Goal: Task Accomplishment & Management: Complete application form

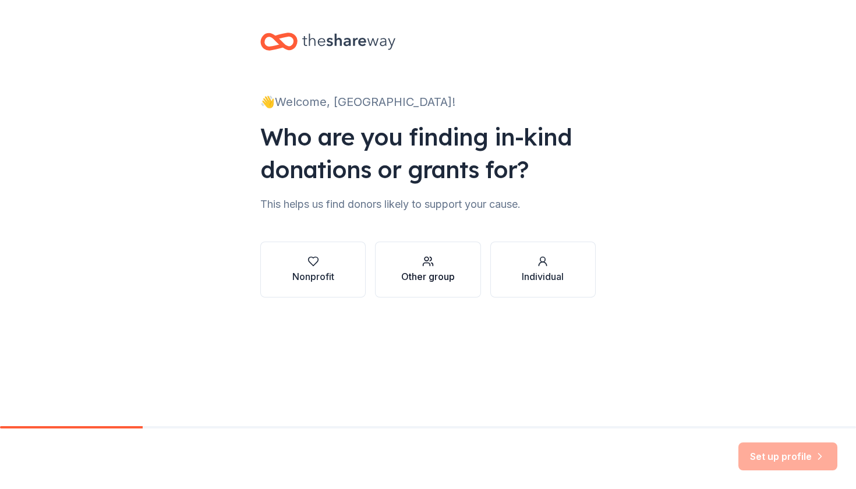
click at [412, 295] on button "Other group" at bounding box center [427, 270] width 105 height 56
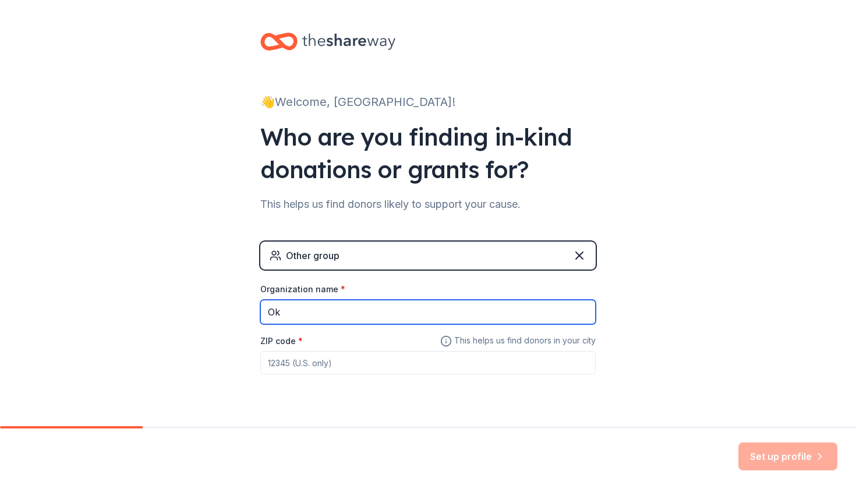
type input "O"
type input "Zeta Taa Alpha Sorority [MEDICAL_DATA] Education and Awareness Foundation"
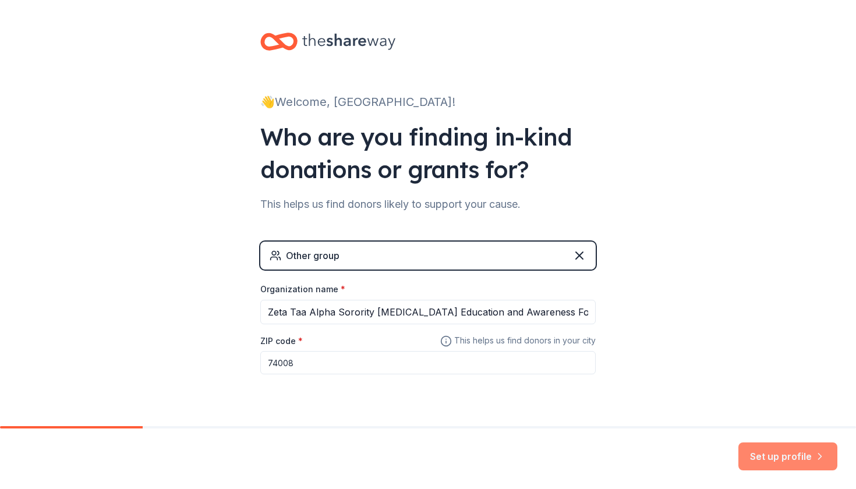
type input "74008"
click at [771, 461] on button "Set up profile" at bounding box center [788, 457] width 99 height 28
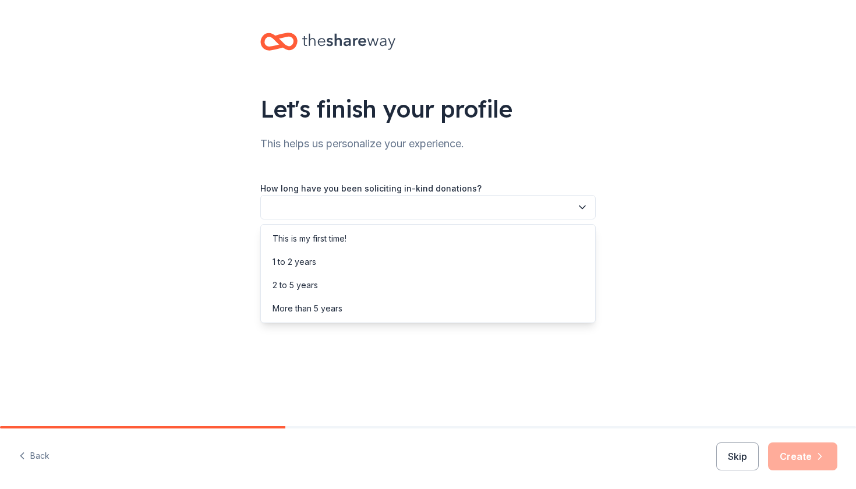
click at [368, 203] on button "button" at bounding box center [428, 207] width 336 height 24
click at [316, 242] on div "This is my first time!" at bounding box center [310, 239] width 74 height 14
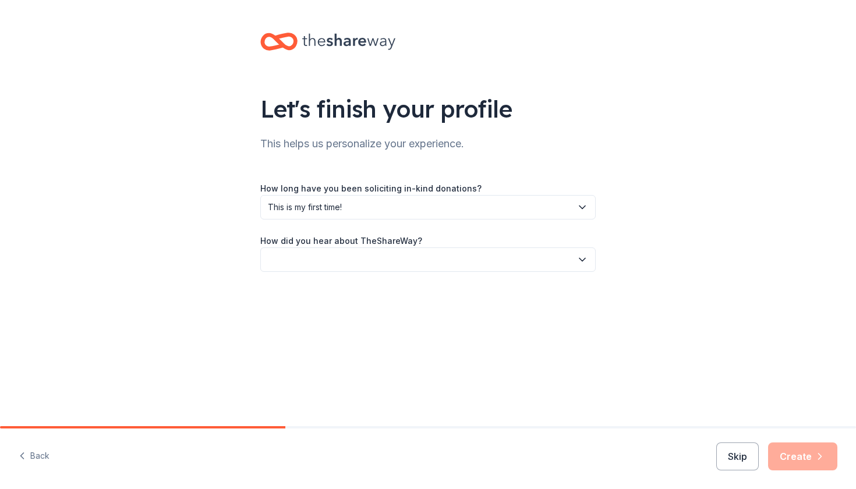
click at [325, 262] on button "button" at bounding box center [428, 260] width 336 height 24
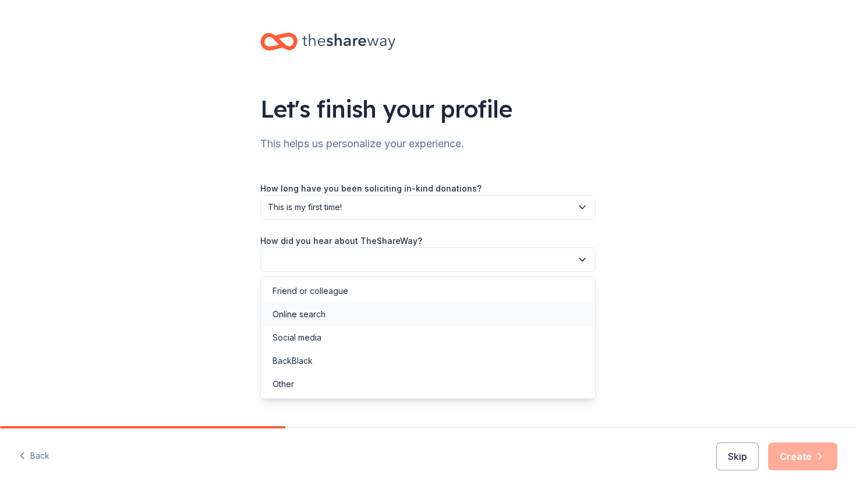
click at [319, 316] on div "Online search" at bounding box center [299, 315] width 53 height 14
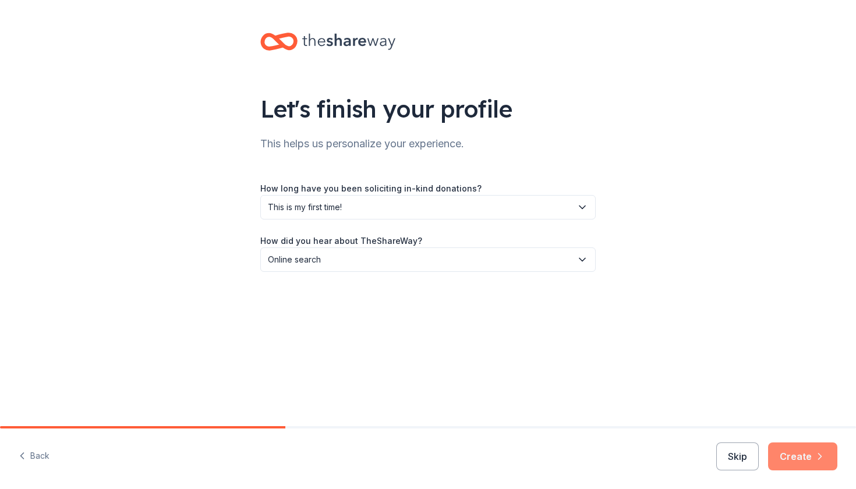
click at [800, 449] on button "Create" at bounding box center [802, 457] width 69 height 28
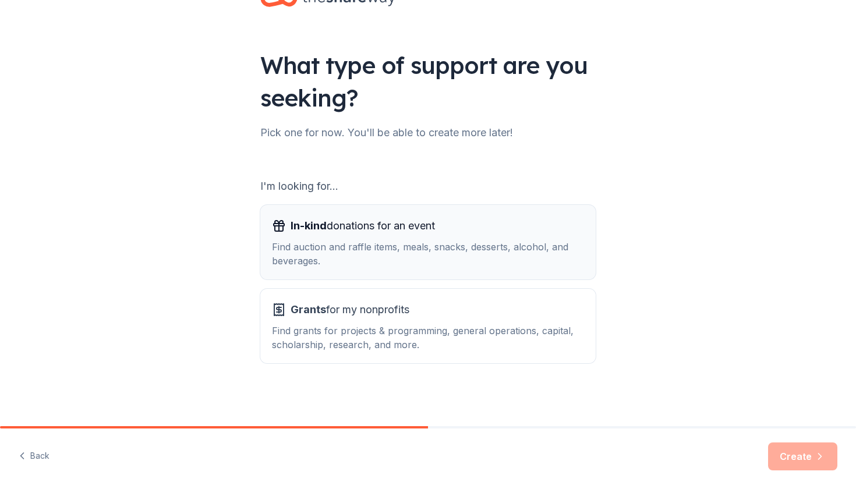
scroll to position [44, 0]
click at [384, 243] on div "Find auction and raffle items, meals, snacks, desserts, alcohol, and beverages." at bounding box center [428, 254] width 312 height 28
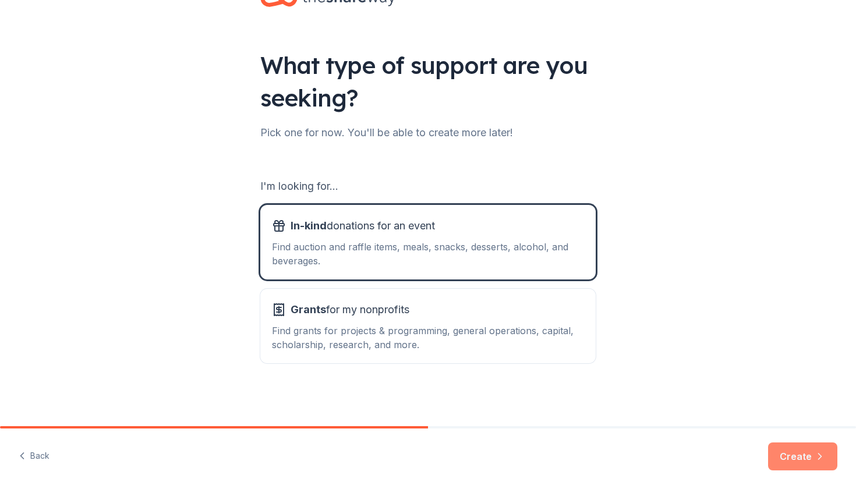
click at [792, 450] on button "Create" at bounding box center [802, 457] width 69 height 28
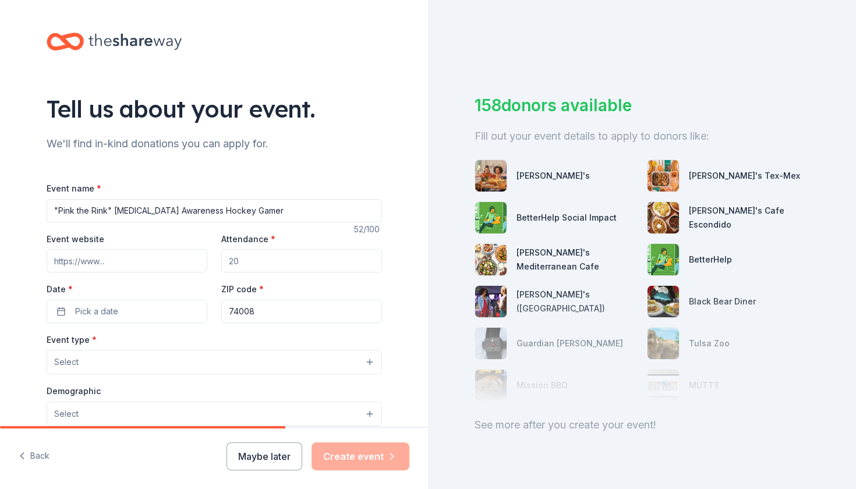
click at [264, 264] on input "Attendance *" at bounding box center [301, 260] width 161 height 23
click at [287, 218] on input ""Pink the Rink" Breast Cancer Awareness Hockey Gamer" at bounding box center [215, 210] width 336 height 23
type input ""Pink the Rink" [MEDICAL_DATA] Awareness Hockey Game"
click at [269, 252] on input "Attendance *" at bounding box center [301, 260] width 161 height 23
type input "250"
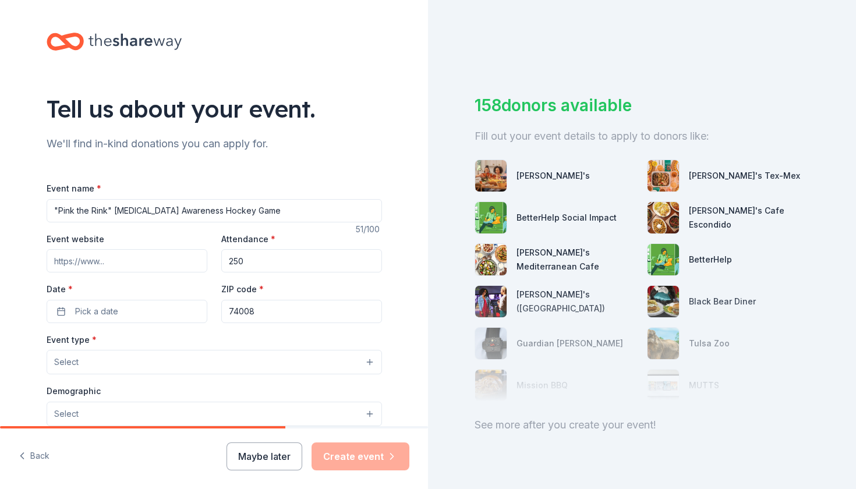
click at [126, 260] on input "Event website" at bounding box center [127, 260] width 161 height 23
click at [128, 314] on button "Pick a date" at bounding box center [127, 311] width 161 height 23
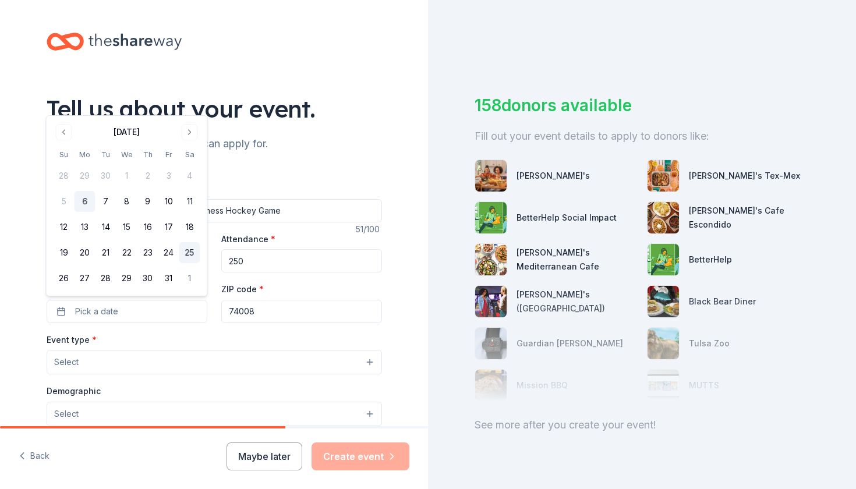
click at [192, 254] on button "25" at bounding box center [189, 252] width 21 height 21
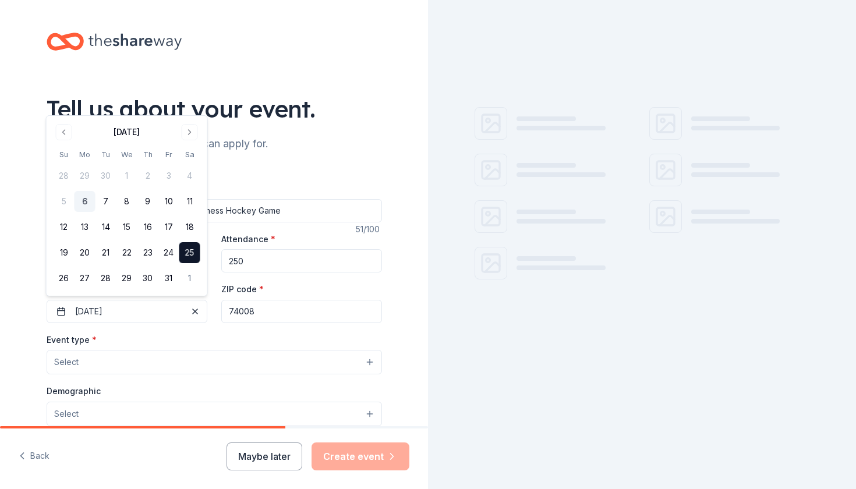
click at [192, 255] on button "25" at bounding box center [189, 252] width 21 height 21
click at [272, 325] on div "Event name * "Pink the Rink" Breast Cancer Awareness Hockey Game 51 /100 Event …" at bounding box center [215, 450] width 336 height 538
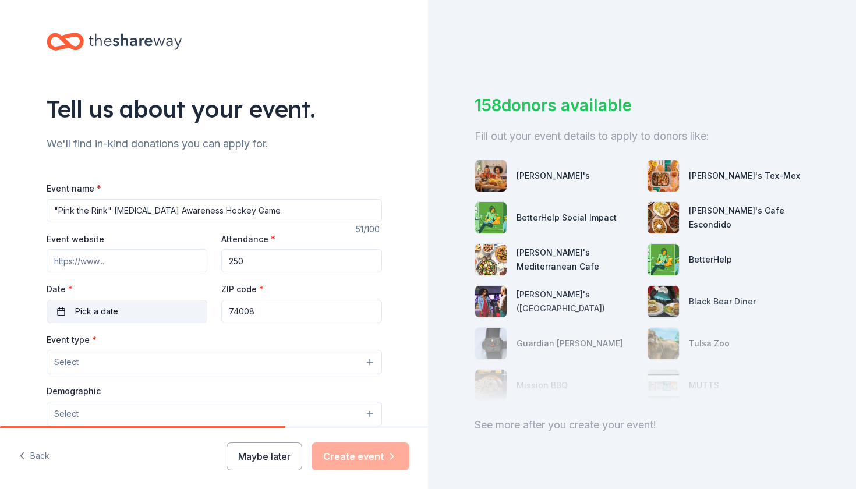
click at [111, 312] on span "Pick a date" at bounding box center [96, 312] width 43 height 14
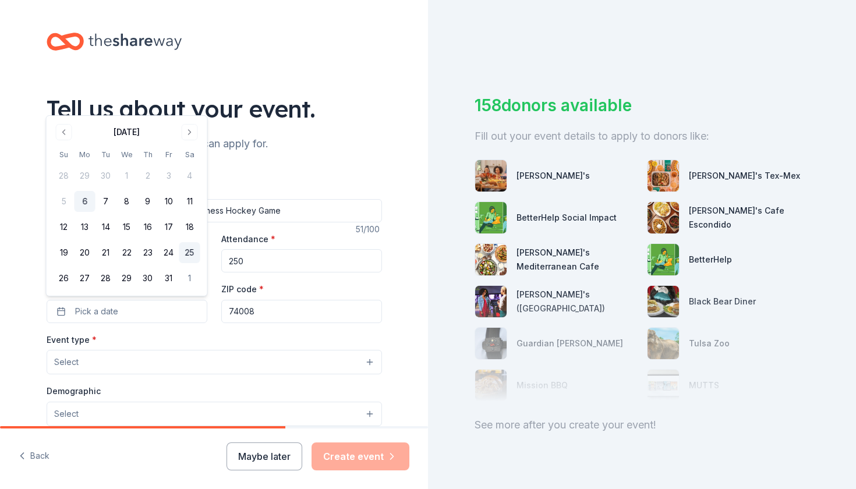
click at [188, 253] on button "25" at bounding box center [189, 252] width 21 height 21
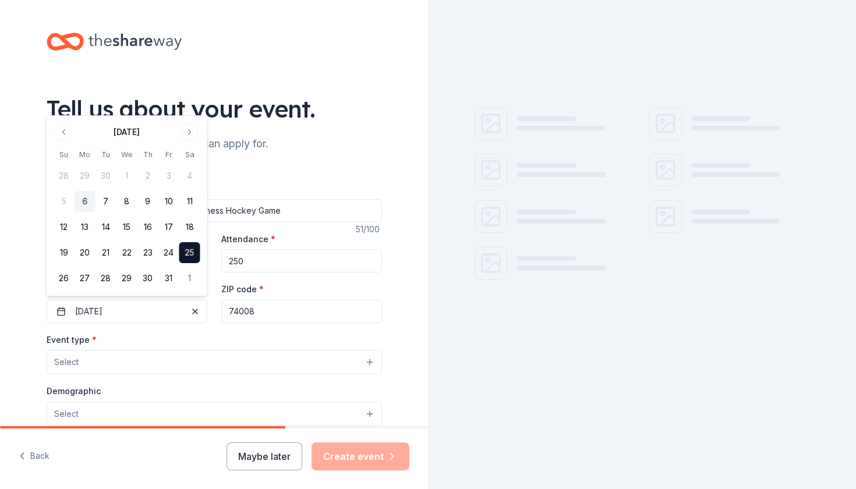
click at [198, 348] on div "Event type * Select" at bounding box center [215, 354] width 336 height 43
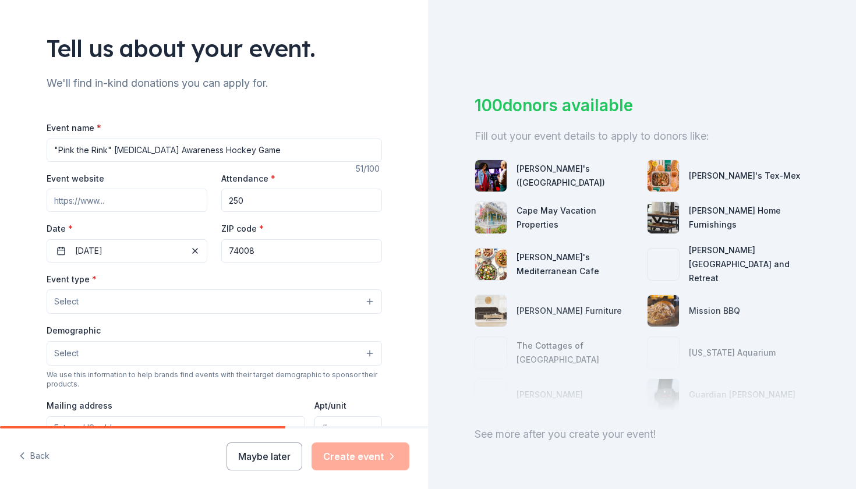
scroll to position [64, 0]
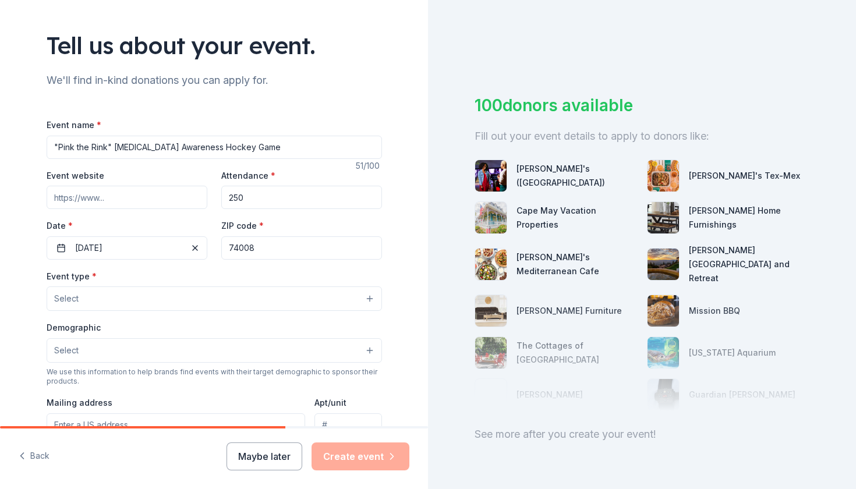
click at [141, 302] on button "Select" at bounding box center [215, 299] width 336 height 24
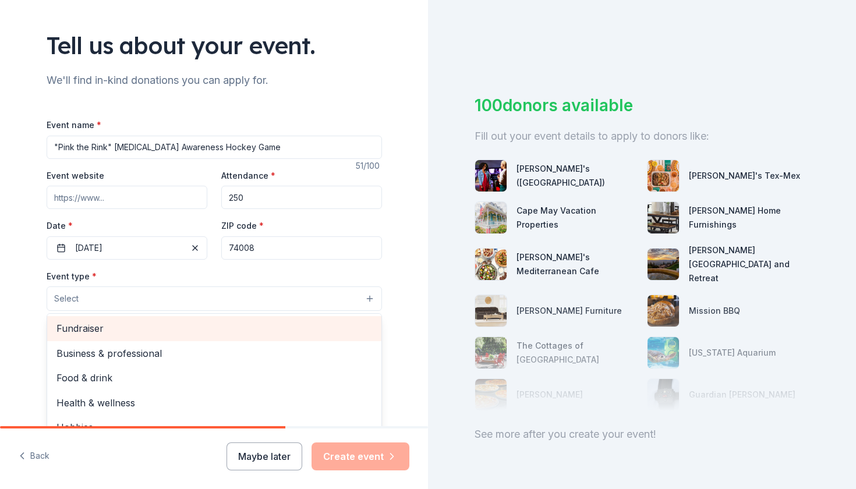
click at [83, 329] on span "Fundraiser" at bounding box center [215, 328] width 316 height 15
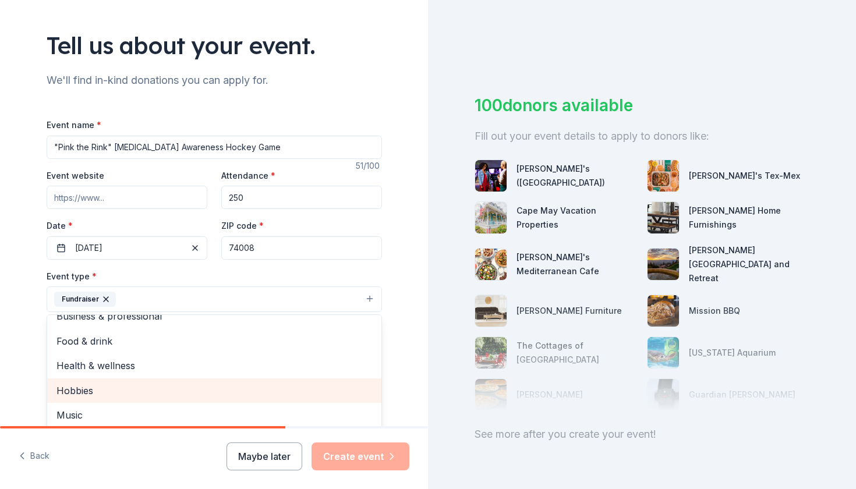
scroll to position [13, 0]
click at [12, 356] on div "Tell us about your event. We'll find in-kind donations you can apply for. Event…" at bounding box center [214, 324] width 428 height 777
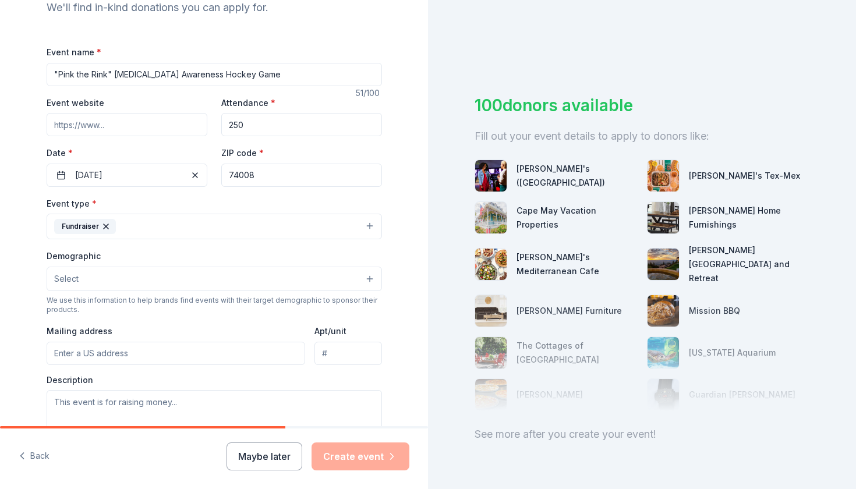
scroll to position [149, 0]
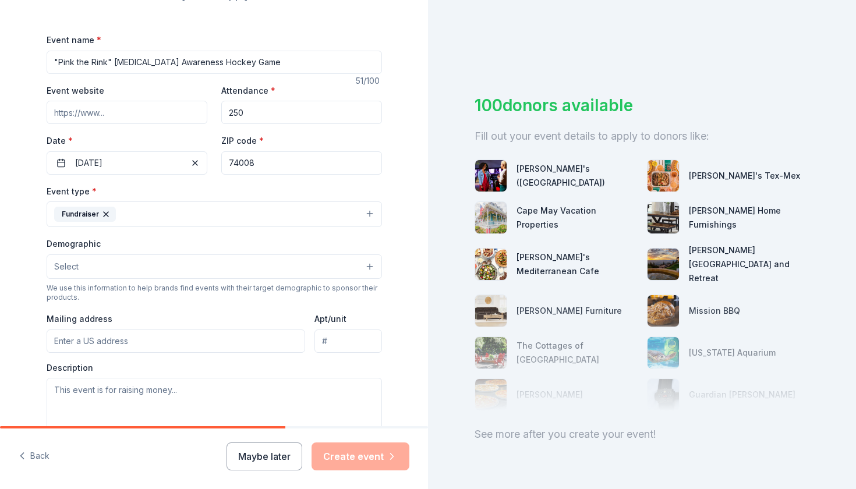
click at [114, 264] on button "Select" at bounding box center [215, 267] width 336 height 24
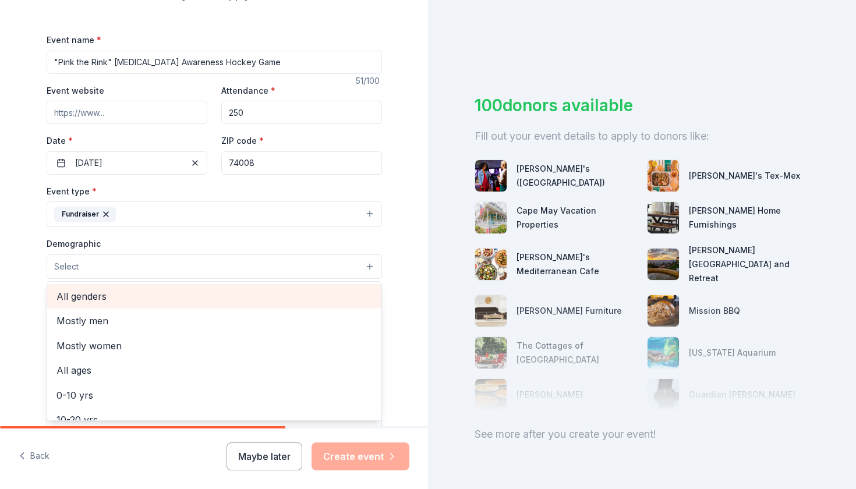
click at [85, 296] on span "All genders" at bounding box center [215, 296] width 316 height 15
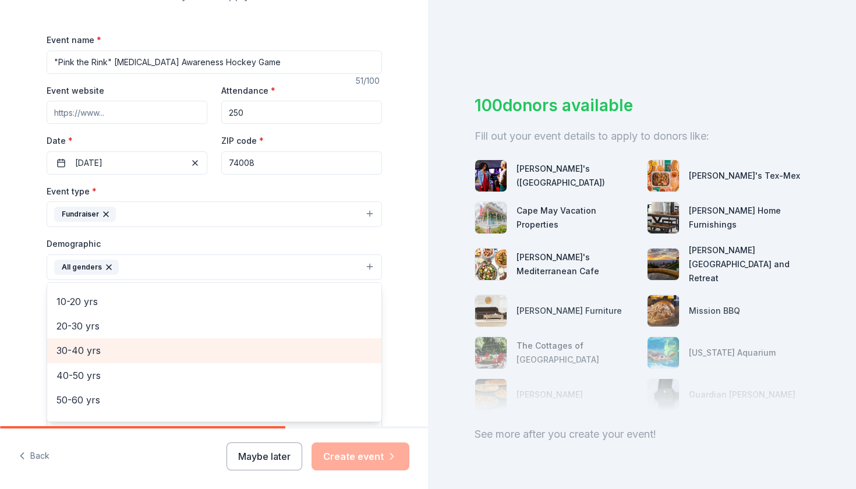
scroll to position [94, 0]
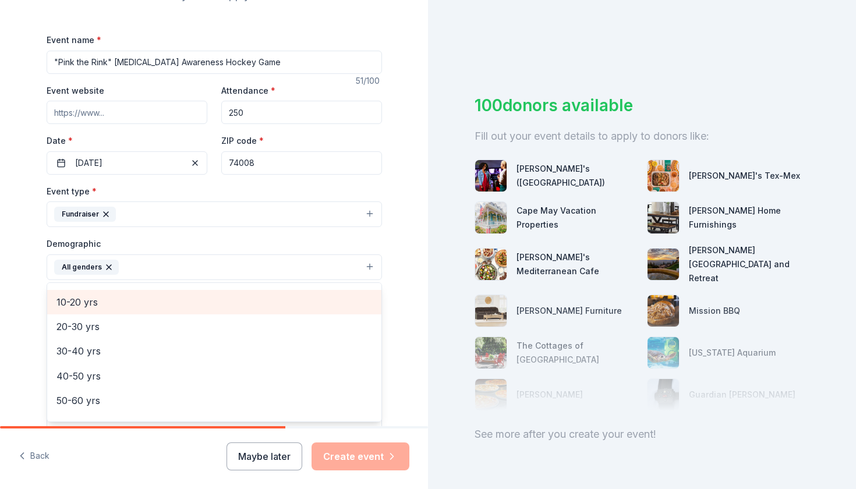
click at [93, 297] on span "10-20 yrs" at bounding box center [215, 302] width 316 height 15
click at [80, 301] on span "20-30 yrs" at bounding box center [215, 302] width 316 height 15
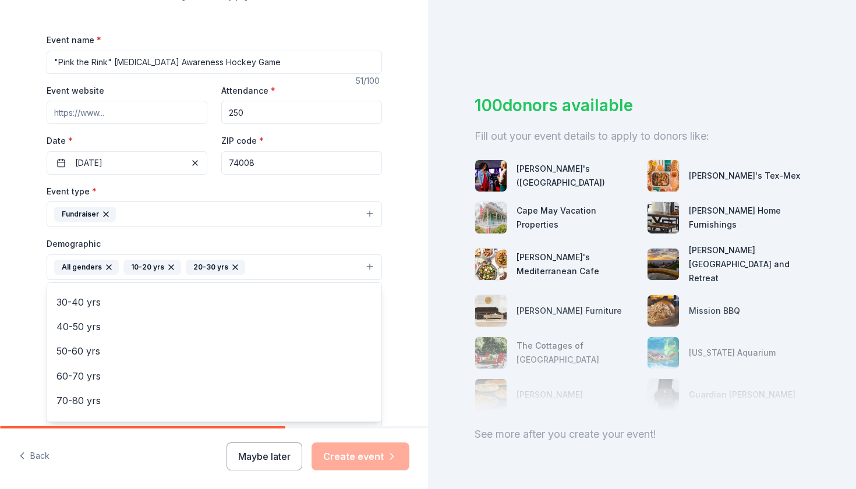
click at [400, 417] on div "Tell us about your event. We'll find in-kind donations you can apply for. Event…" at bounding box center [214, 240] width 373 height 778
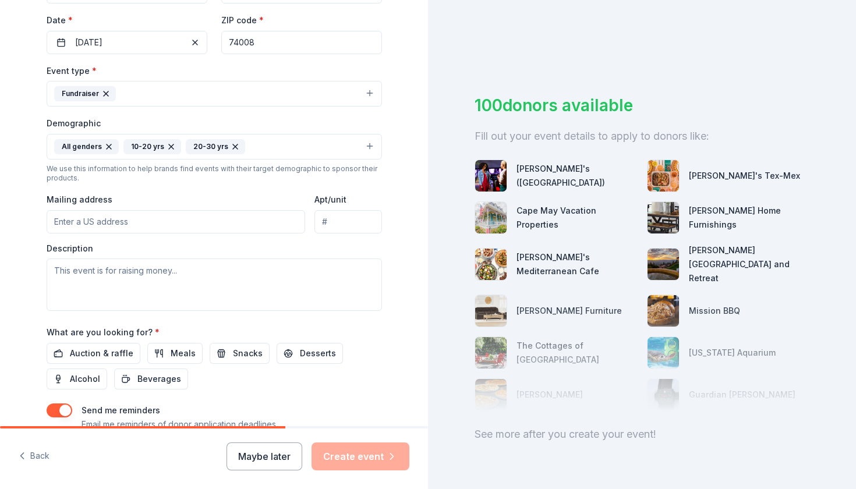
scroll to position [277, 0]
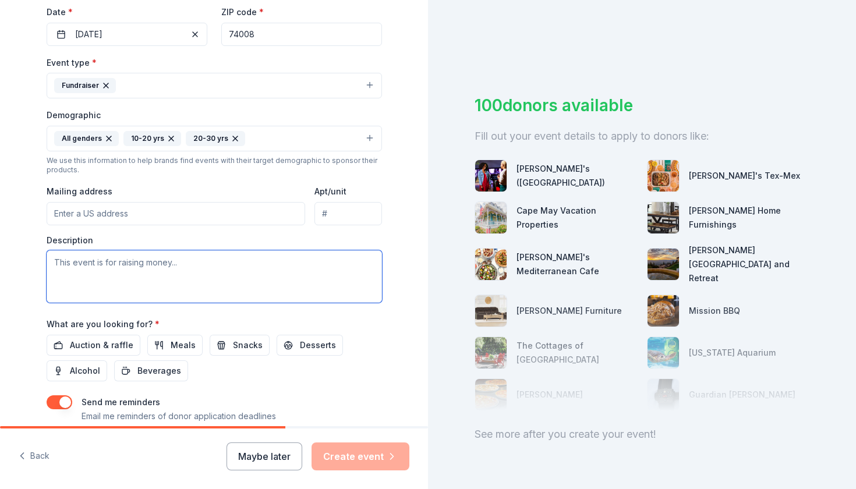
click at [126, 267] on textarea at bounding box center [215, 277] width 336 height 52
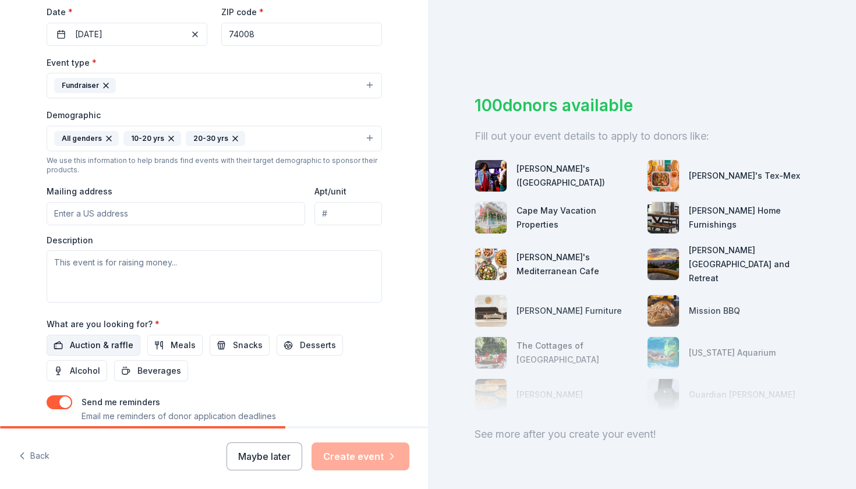
click at [108, 339] on span "Auction & raffle" at bounding box center [102, 345] width 64 height 14
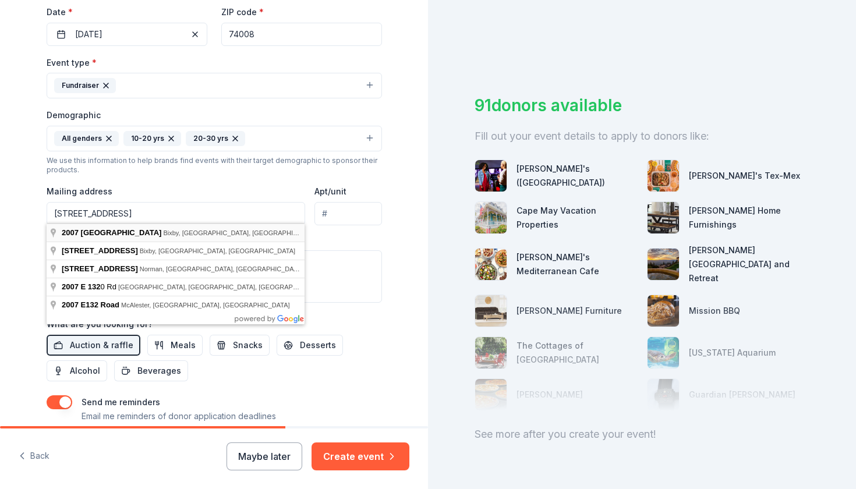
type input "2007 East 132nd Place South, Bixby, OK, 74008"
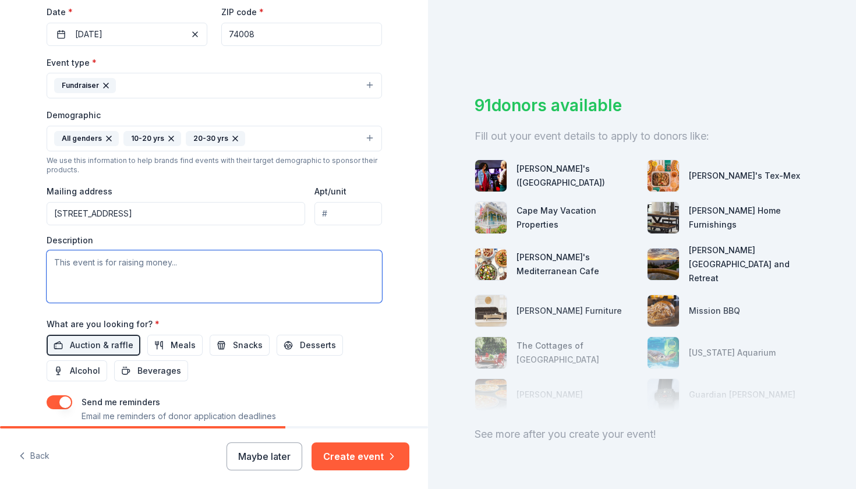
click at [104, 261] on textarea at bounding box center [215, 277] width 336 height 52
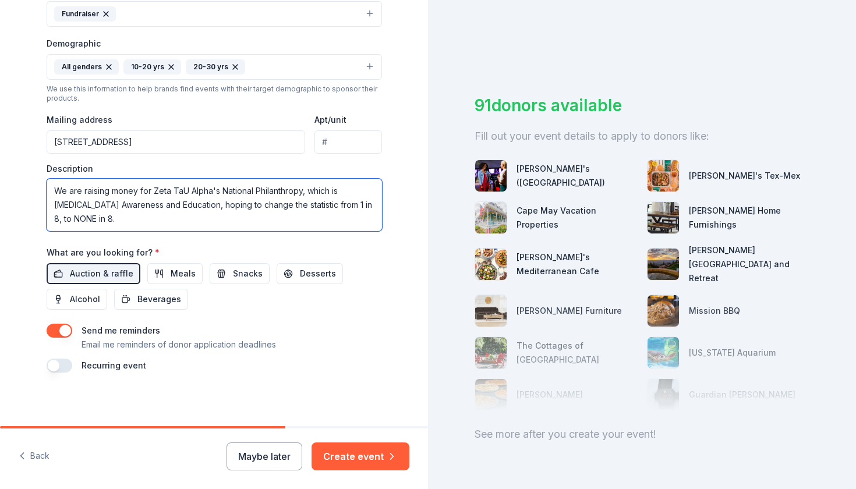
scroll to position [348, 0]
type textarea "We are raising money for Zeta TaU Alpha's National Philanthropy, which is [MEDI…"
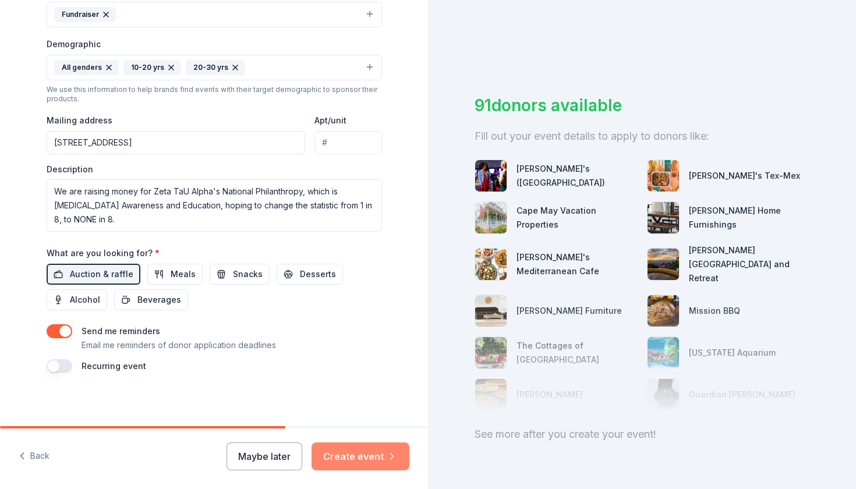
click at [383, 459] on button "Create event" at bounding box center [361, 457] width 98 height 28
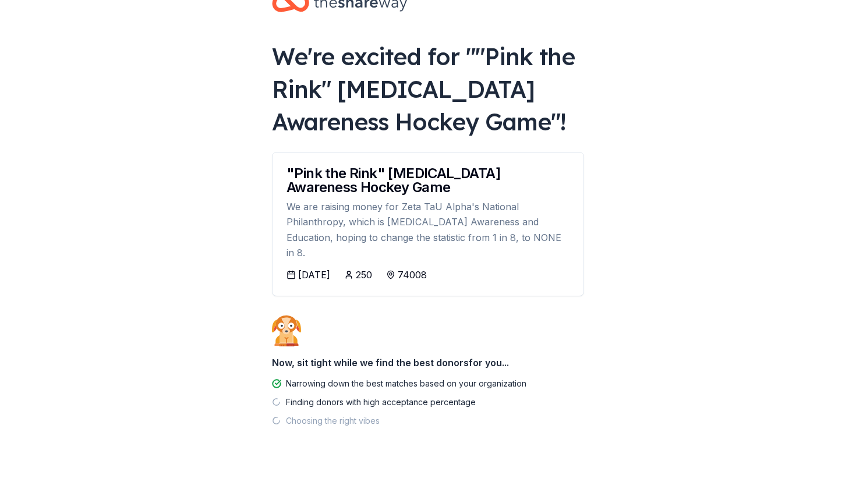
scroll to position [33, 0]
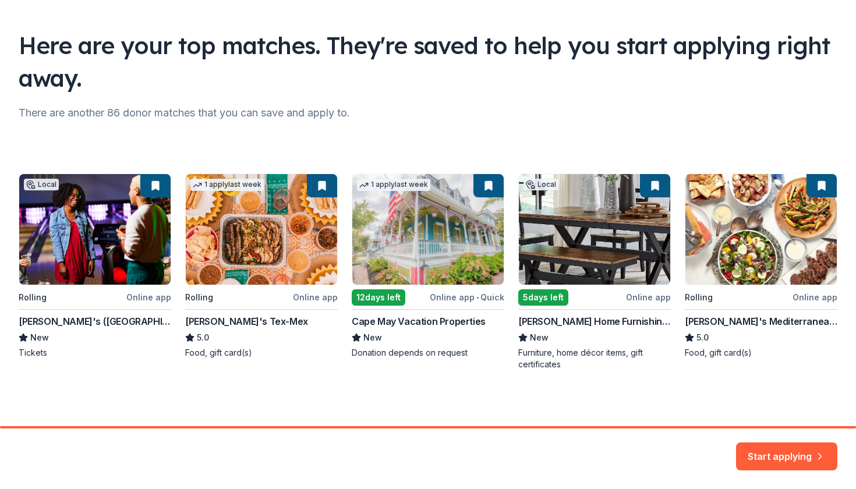
scroll to position [64, 0]
click at [800, 463] on button "Start applying" at bounding box center [786, 450] width 101 height 28
click at [773, 460] on div "Start applying" at bounding box center [786, 457] width 101 height 28
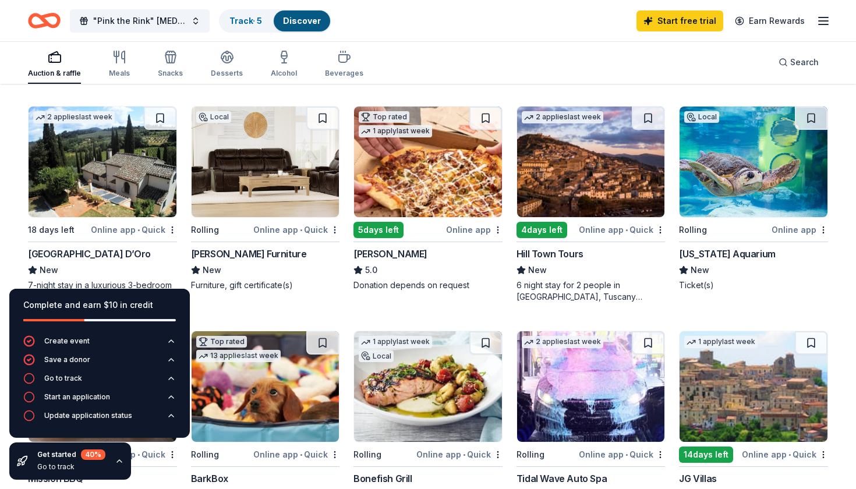
scroll to position [334, 0]
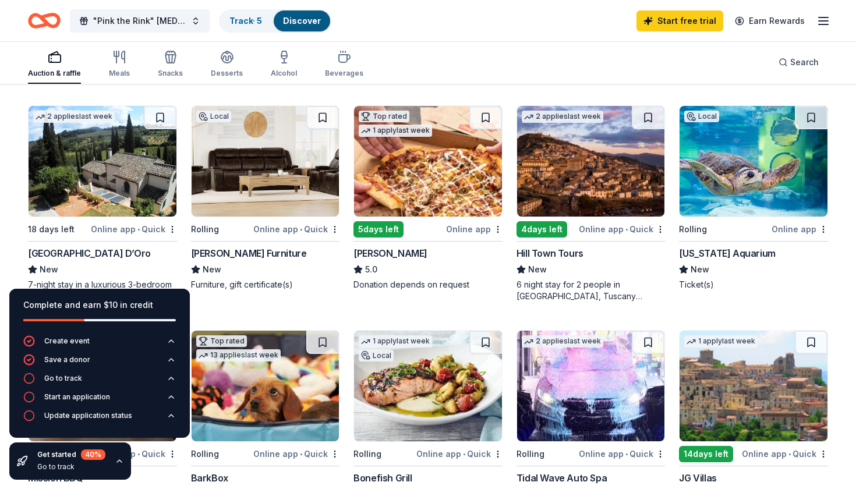
click at [667, 231] on div "Local Rolling Online app • Quick Andy B's (Tulsa) New Tickets 1 apply last week…" at bounding box center [428, 317] width 800 height 872
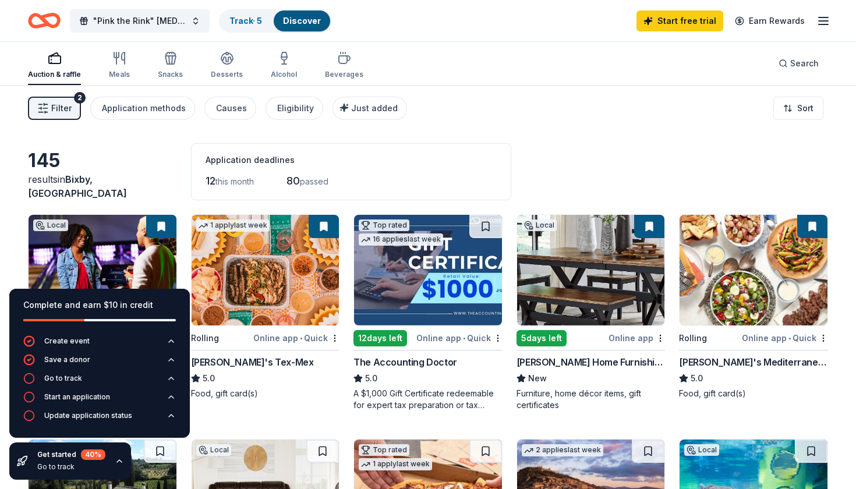
scroll to position [0, 0]
click at [809, 74] on button "Search" at bounding box center [799, 63] width 59 height 23
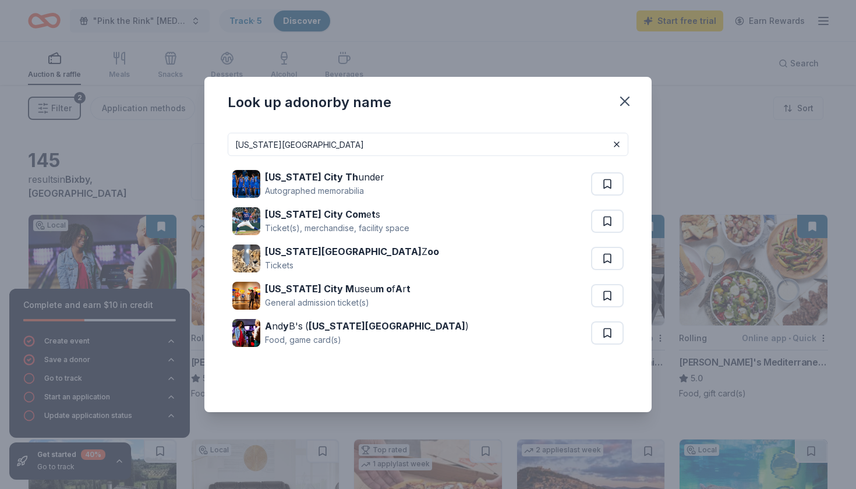
type input "Oklahoma City"
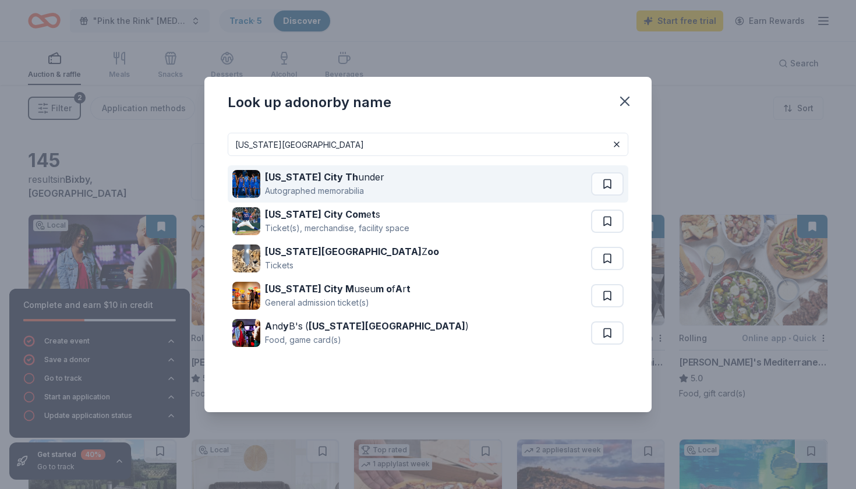
drag, startPoint x: 689, startPoint y: 55, endPoint x: 373, endPoint y: 184, distance: 340.8
click at [373, 184] on div "Oklahoma City Th under Autographed memorabilia" at bounding box center [411, 183] width 359 height 37
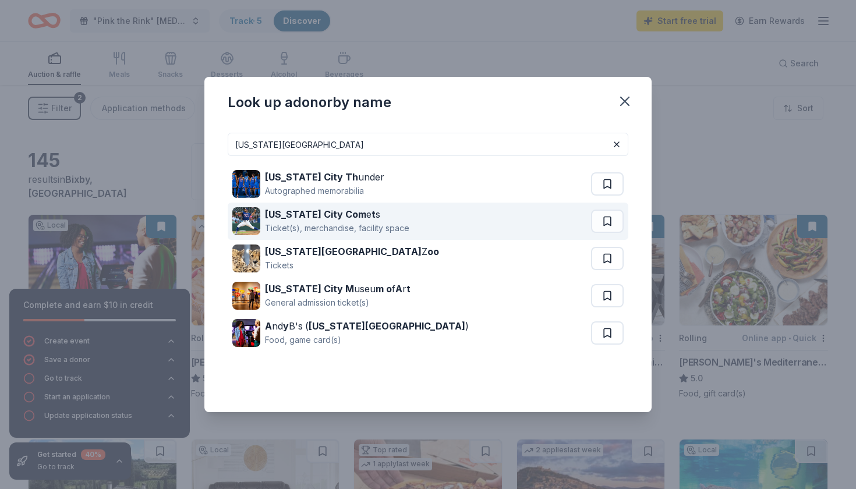
click at [317, 224] on div "Ticket(s), merchandise, facility space" at bounding box center [337, 228] width 144 height 14
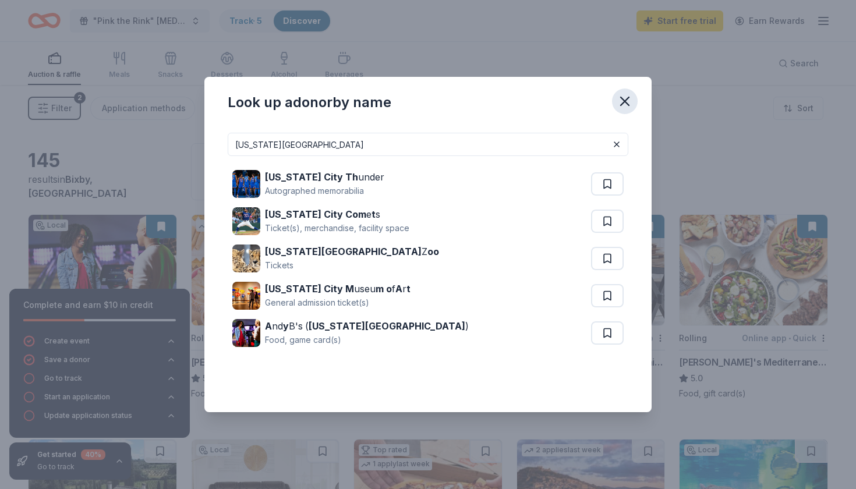
click at [627, 97] on icon "button" at bounding box center [625, 101] width 16 height 16
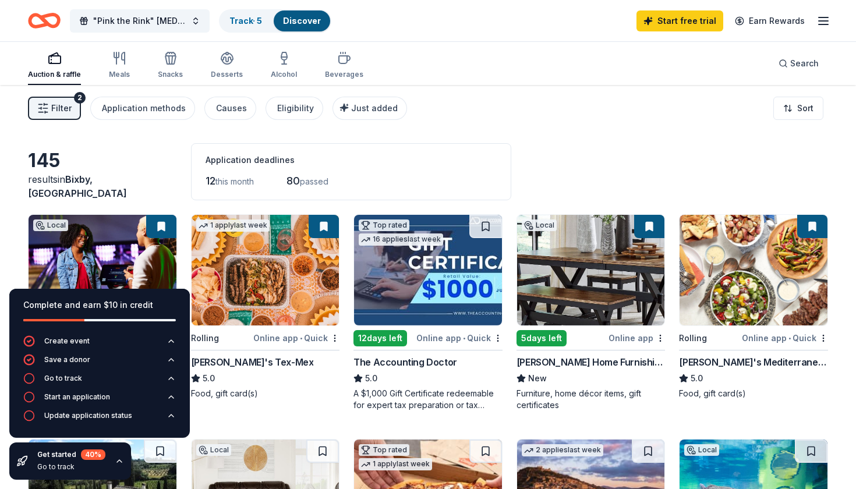
click at [53, 104] on span "Filter" at bounding box center [61, 108] width 20 height 14
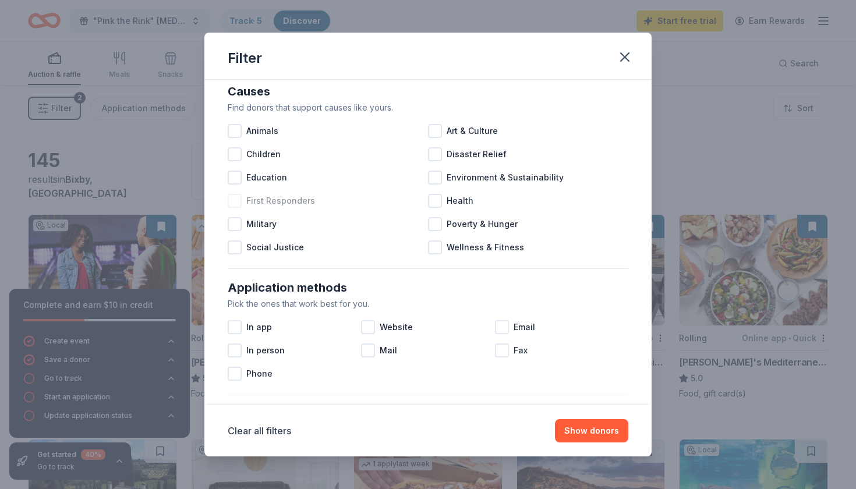
scroll to position [16, 0]
click at [437, 202] on div at bounding box center [435, 201] width 14 height 14
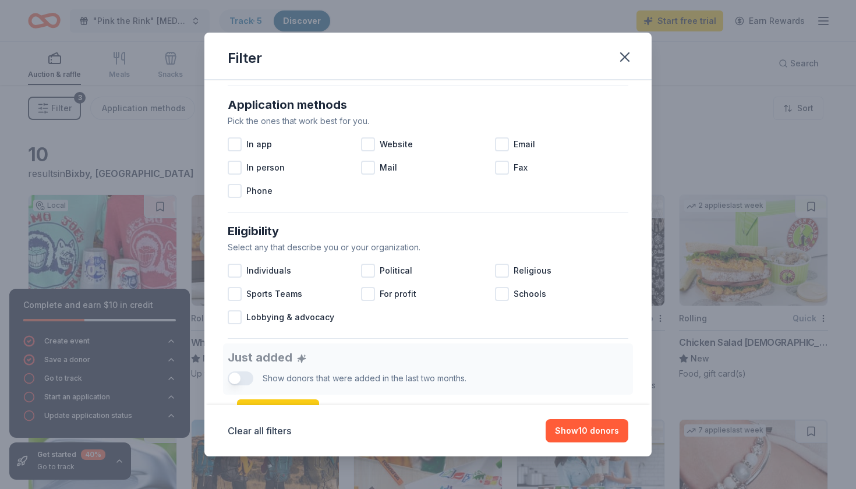
scroll to position [198, 0]
click at [623, 57] on icon "button" at bounding box center [625, 57] width 16 height 16
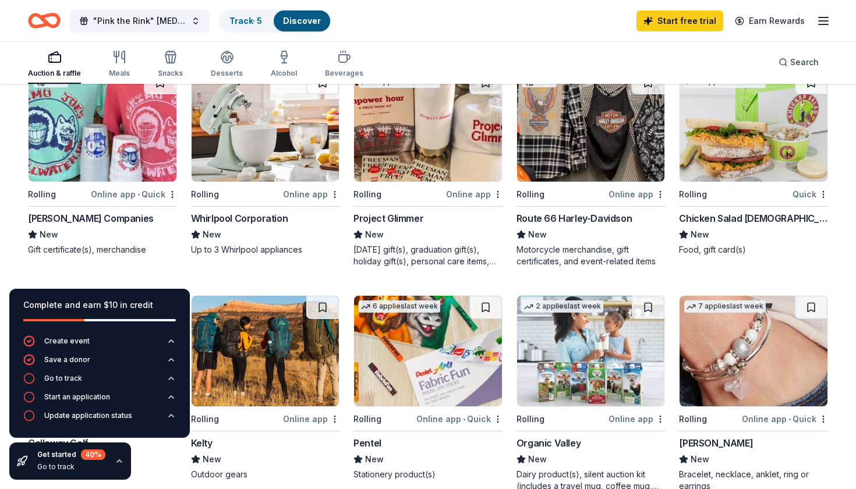
scroll to position [117, 0]
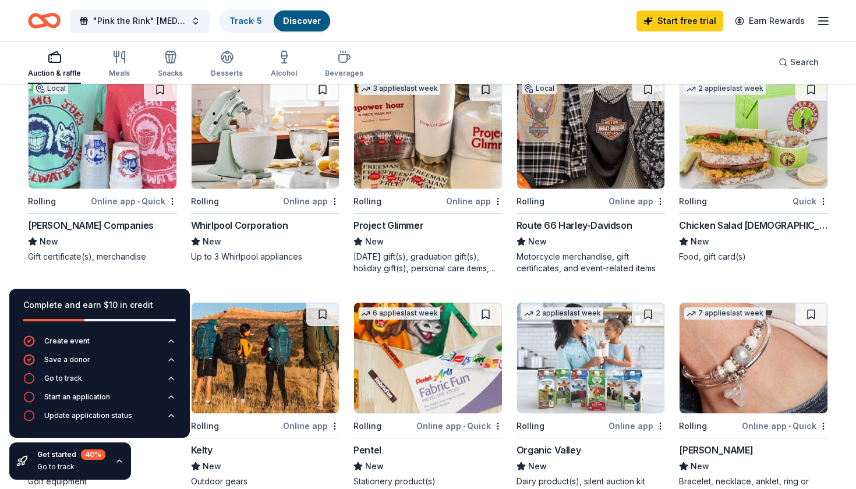
click at [383, 202] on div "Rolling" at bounding box center [399, 201] width 90 height 15
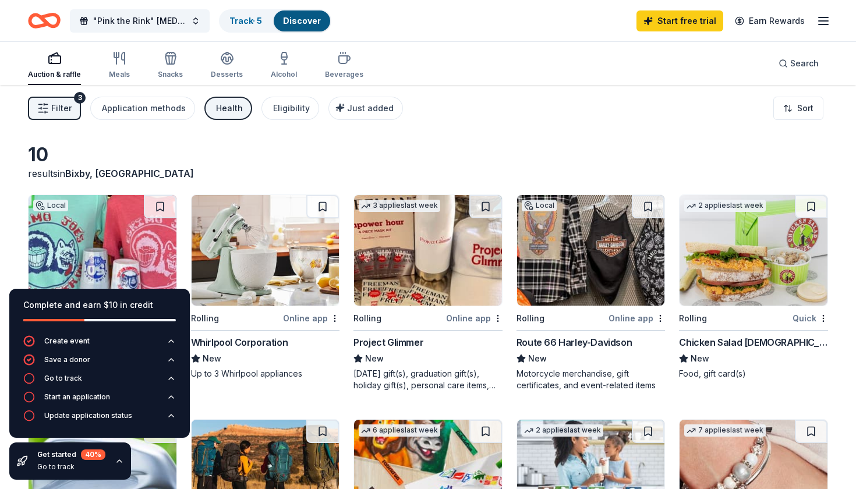
scroll to position [0, 0]
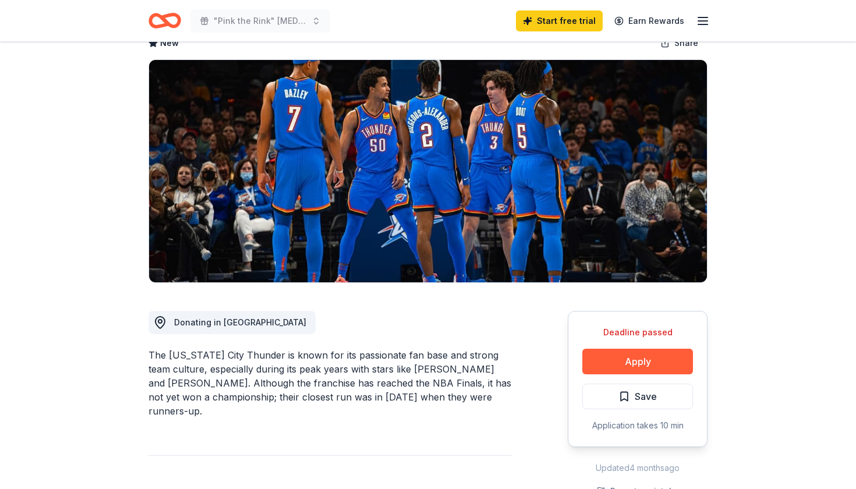
scroll to position [136, 0]
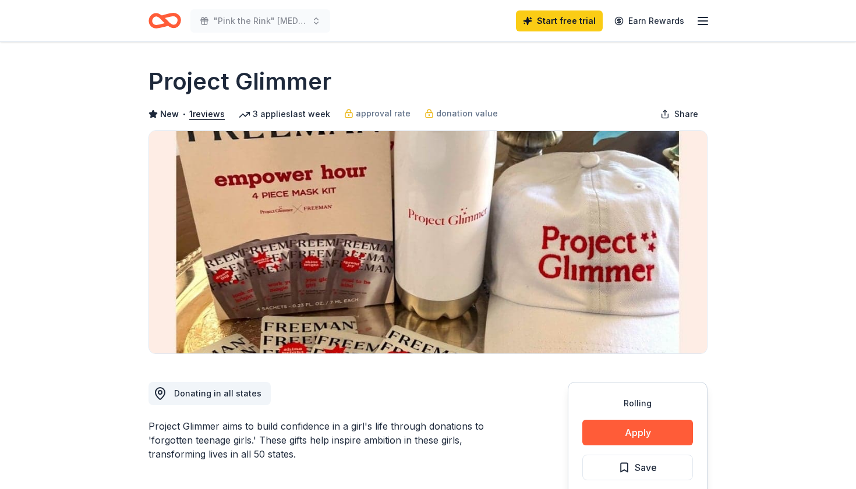
scroll to position [35, 0]
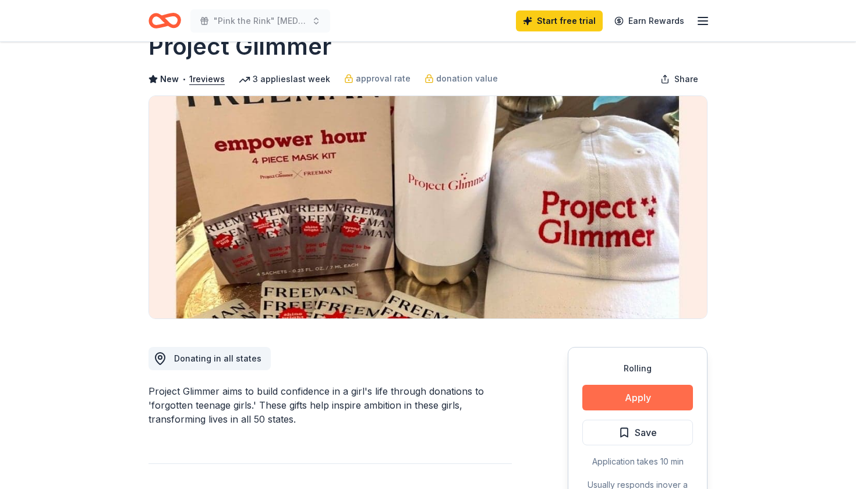
click at [613, 400] on button "Apply" at bounding box center [638, 398] width 111 height 26
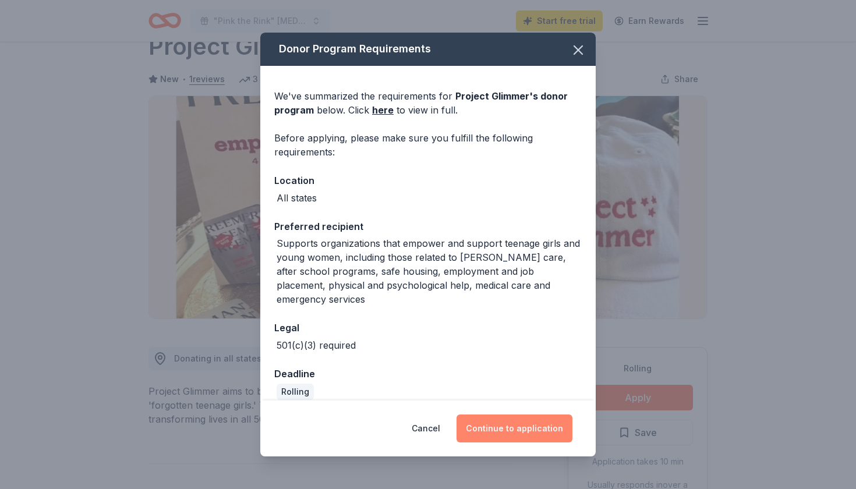
click at [514, 425] on button "Continue to application" at bounding box center [515, 429] width 116 height 28
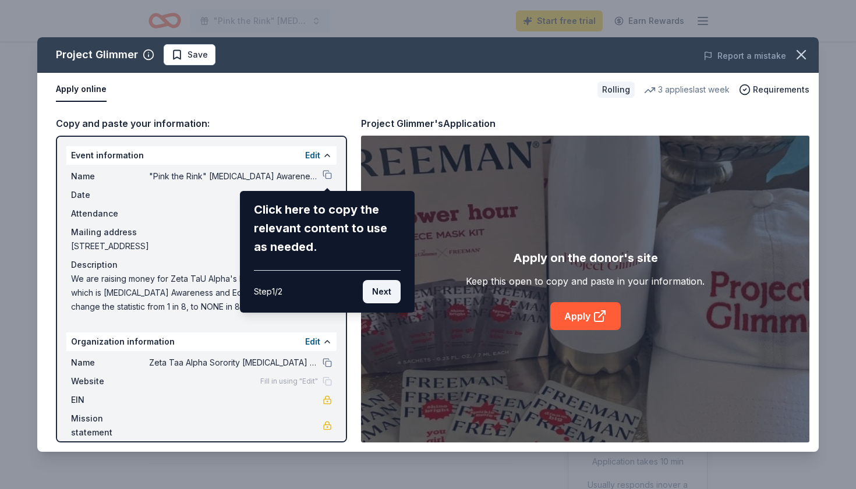
click at [378, 292] on button "Next" at bounding box center [382, 291] width 38 height 23
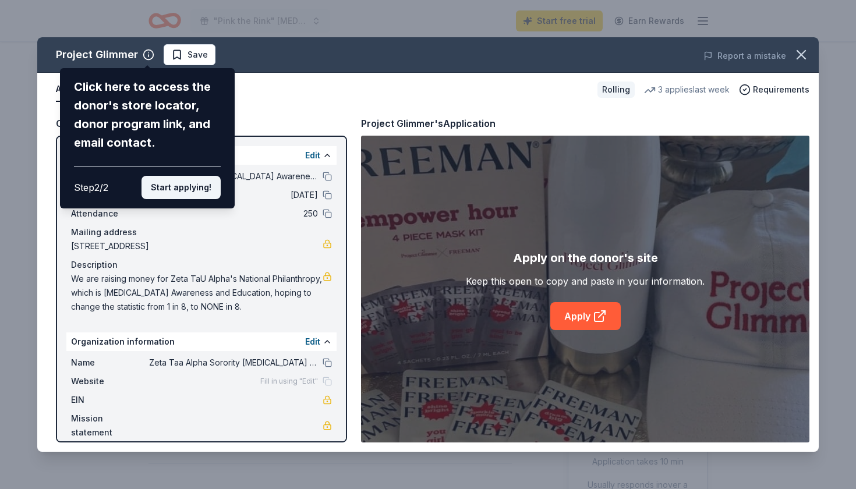
click at [188, 176] on button "Start applying!" at bounding box center [181, 187] width 79 height 23
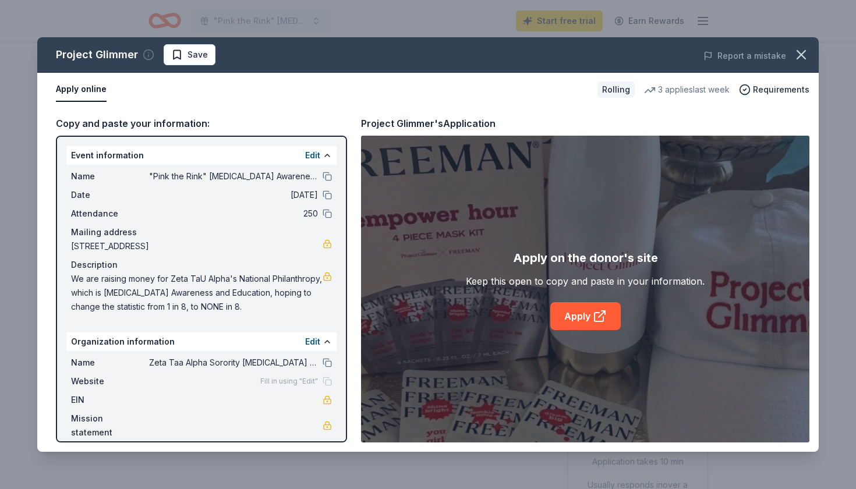
click at [146, 55] on icon "button" at bounding box center [149, 55] width 12 height 12
click at [366, 90] on div "Apply online" at bounding box center [322, 89] width 532 height 24
click at [574, 313] on link "Apply" at bounding box center [586, 316] width 70 height 28
click at [328, 175] on button at bounding box center [327, 176] width 9 height 9
drag, startPoint x: 72, startPoint y: 277, endPoint x: 270, endPoint y: 298, distance: 199.7
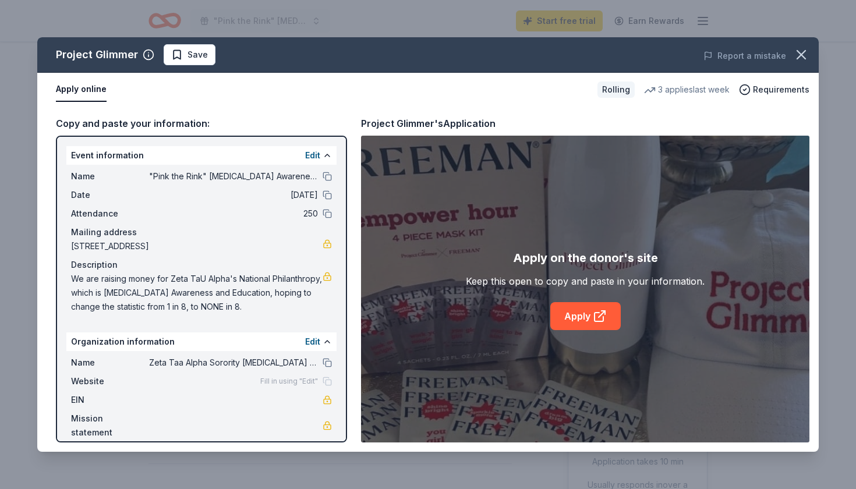
click at [270, 298] on span "We are raising money for Zeta TaU Alpha's National Philanthropy, which is [MEDI…" at bounding box center [197, 293] width 252 height 42
